Goal: Find specific page/section: Find specific page/section

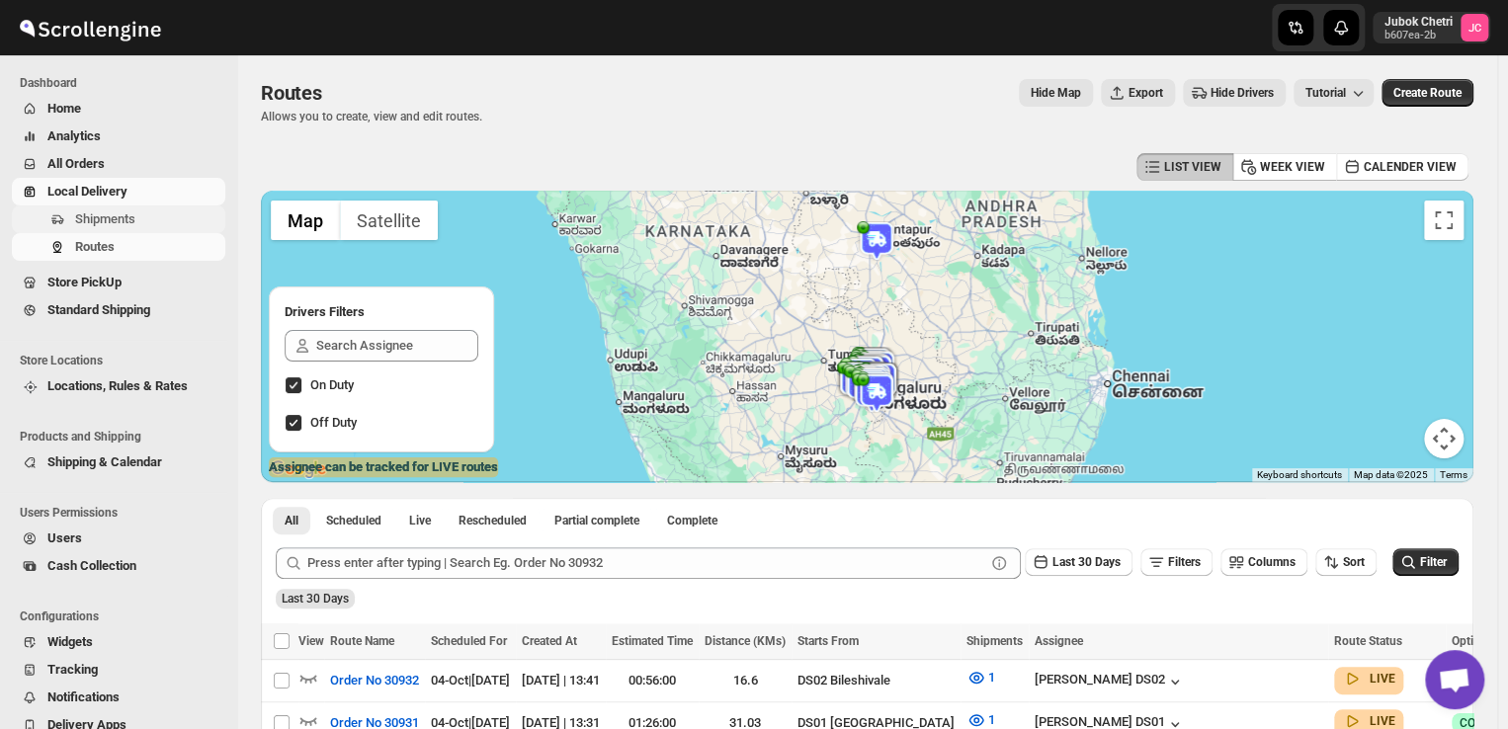
click at [102, 219] on span "Shipments" at bounding box center [105, 218] width 60 height 15
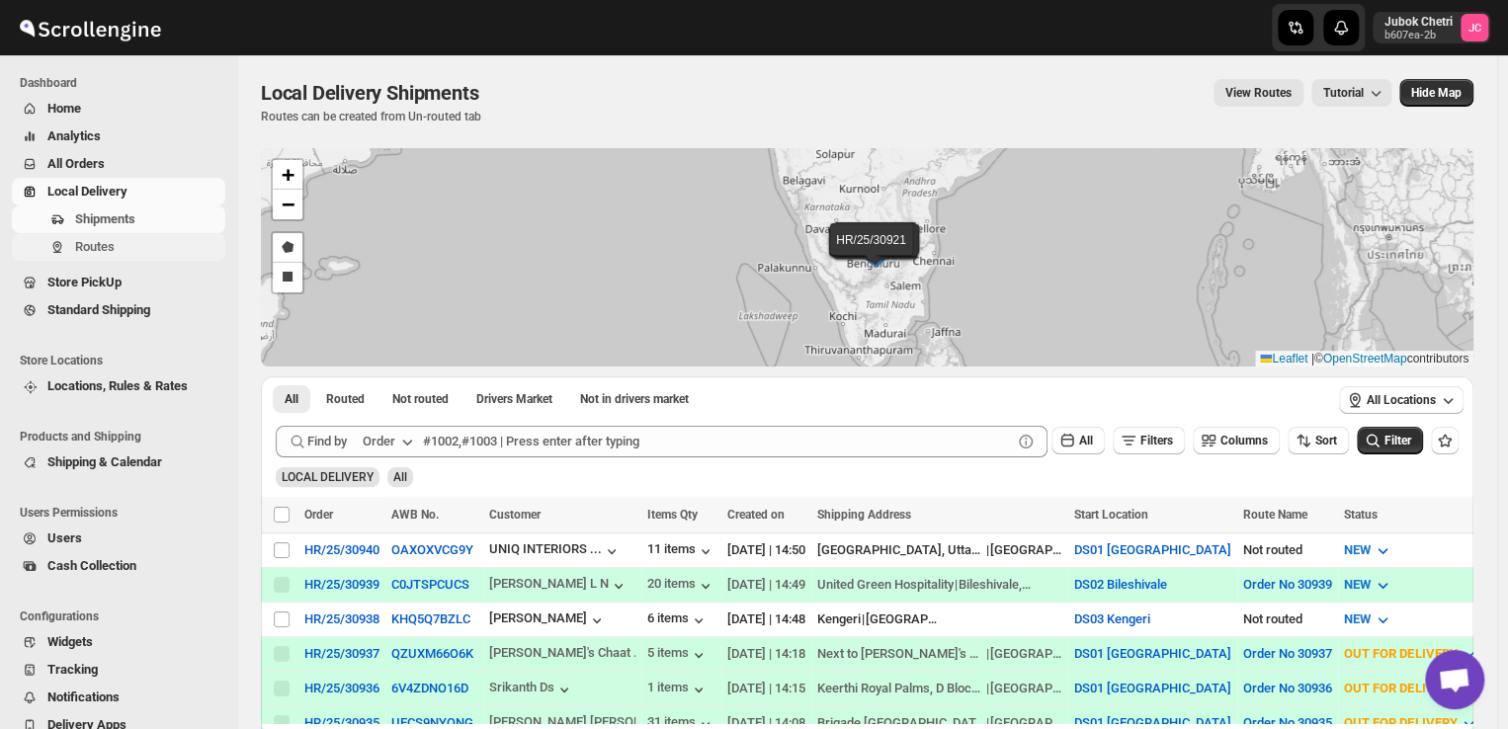
click at [116, 252] on span "Routes" at bounding box center [148, 247] width 146 height 20
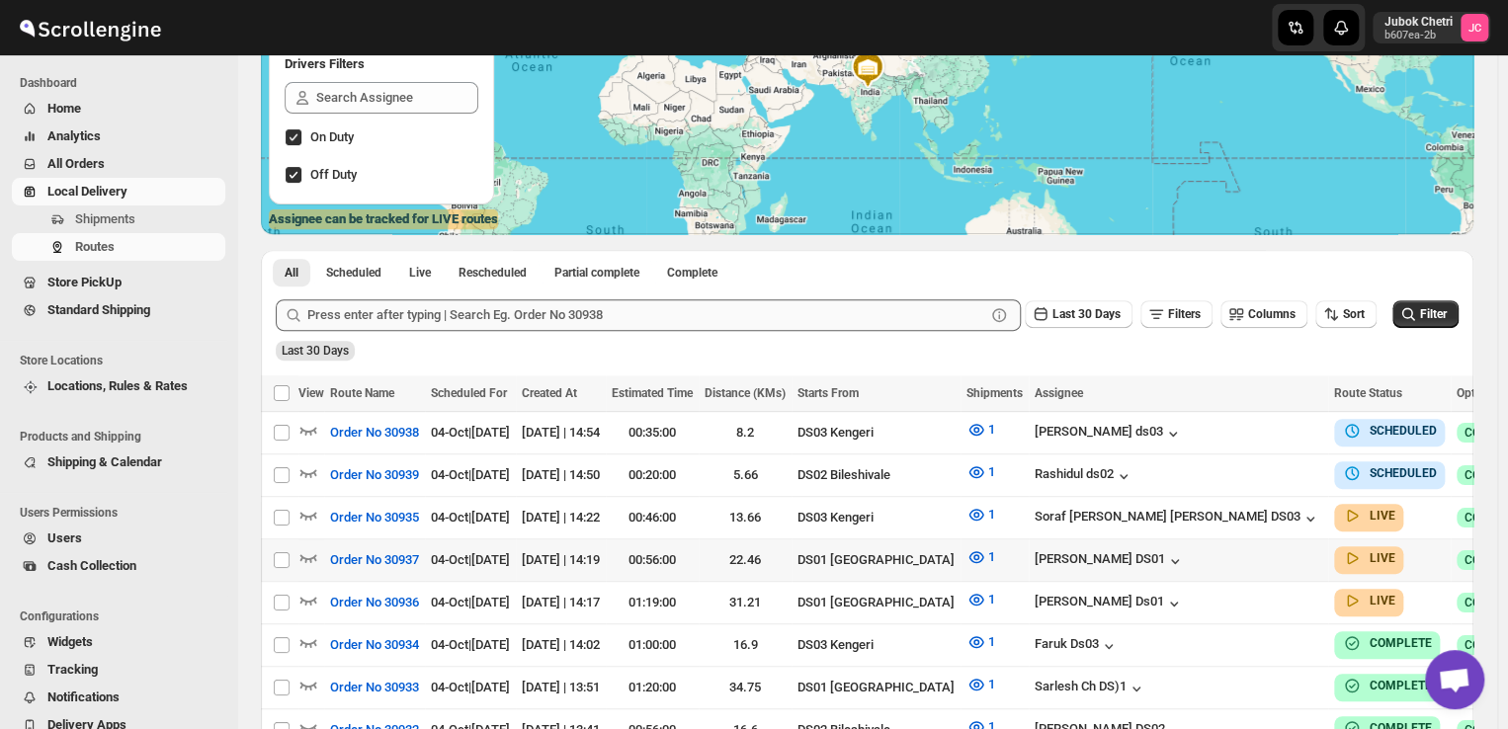
scroll to position [249, 0]
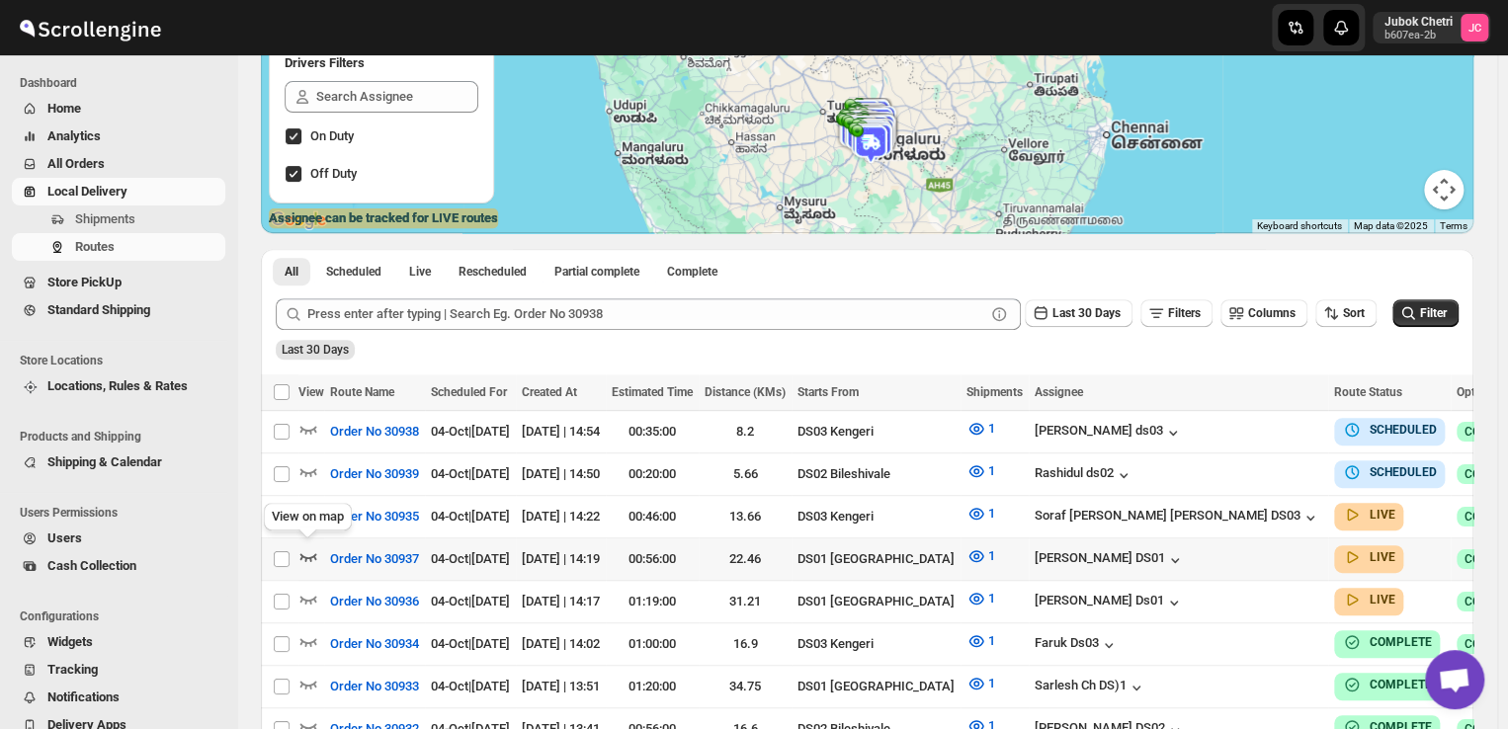
click at [307, 546] on icon "button" at bounding box center [308, 556] width 20 height 20
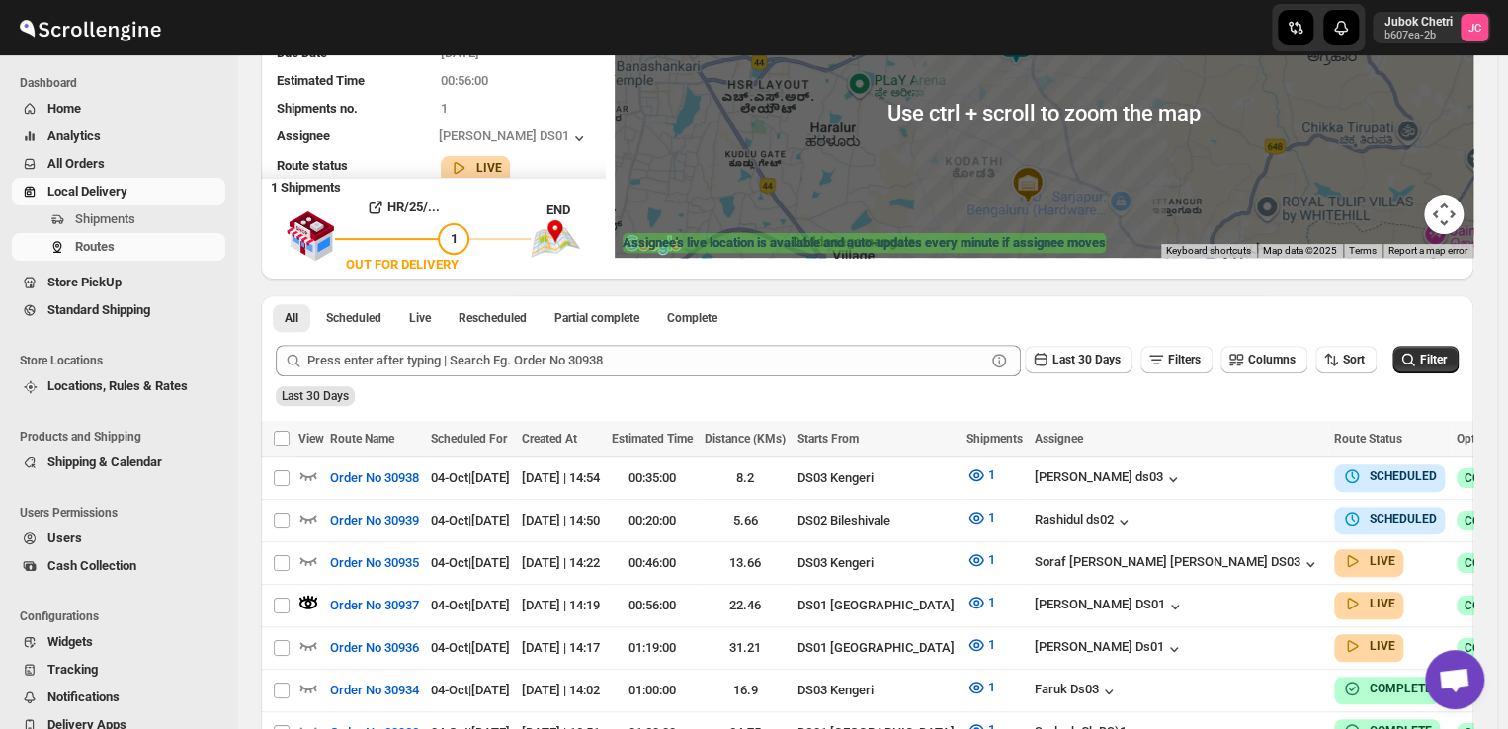
scroll to position [215, 0]
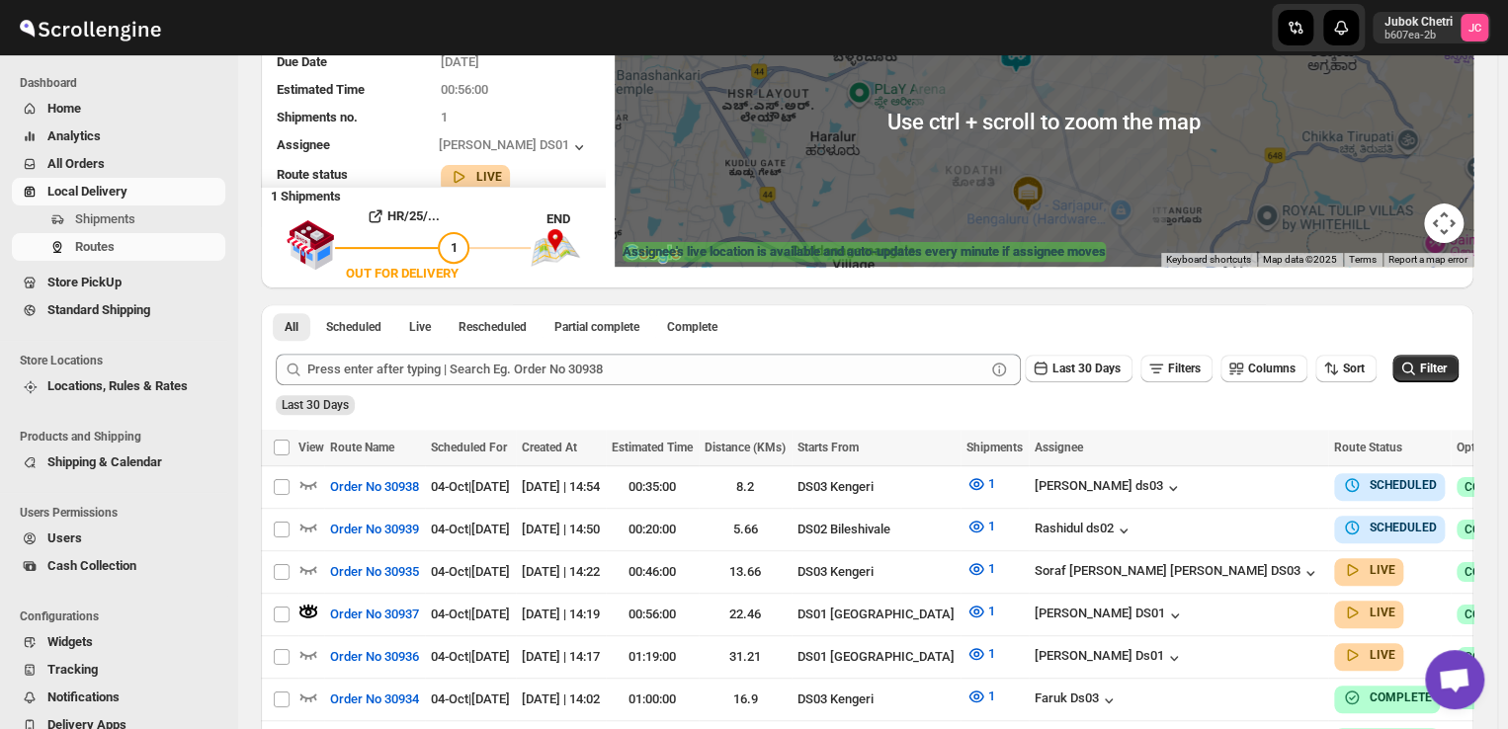
click at [1045, 199] on img at bounding box center [1028, 194] width 40 height 40
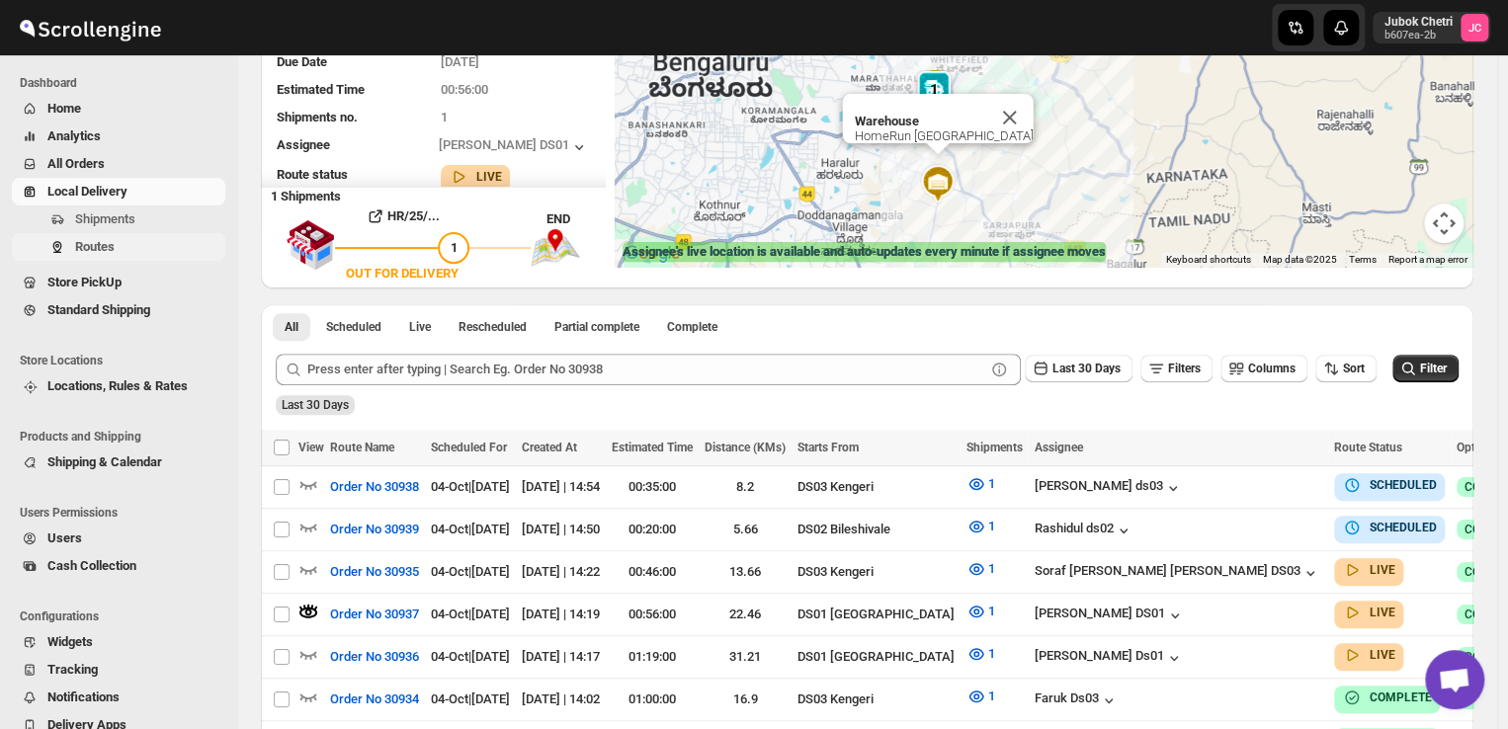
click at [147, 233] on button "Routes" at bounding box center [118, 247] width 213 height 28
